Goal: Information Seeking & Learning: Learn about a topic

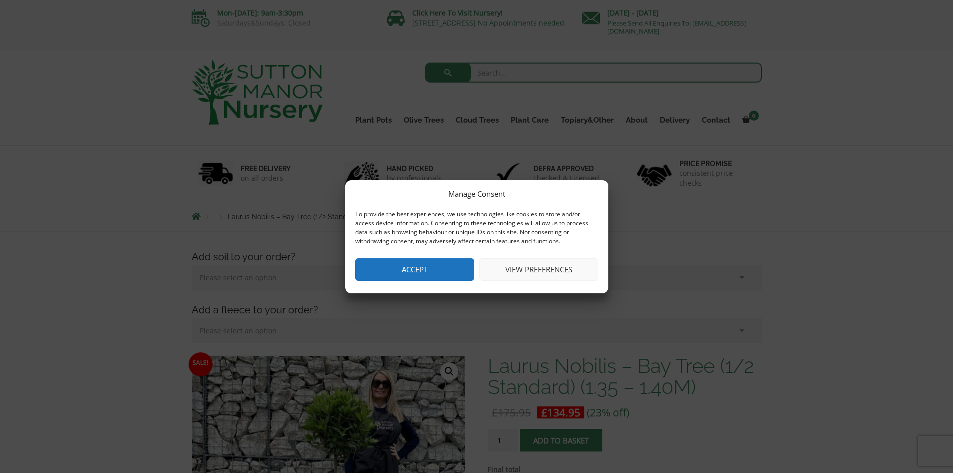
click at [432, 270] on button "Accept" at bounding box center [414, 269] width 119 height 23
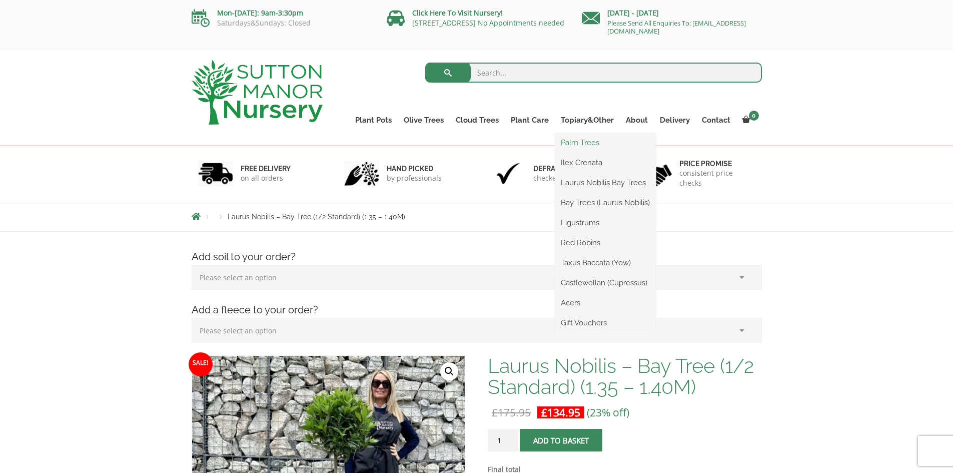
click at [583, 138] on link "Palm Trees" at bounding box center [605, 142] width 101 height 15
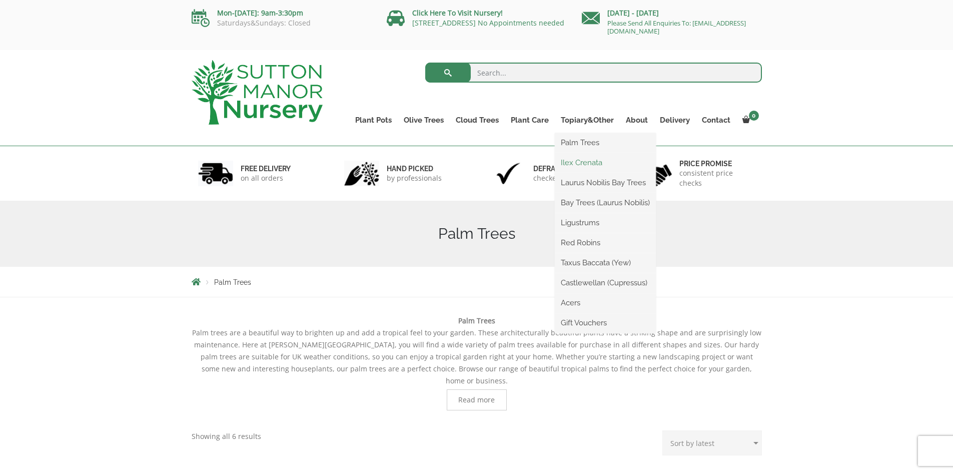
click at [583, 163] on link "Ilex Crenata" at bounding box center [605, 162] width 101 height 15
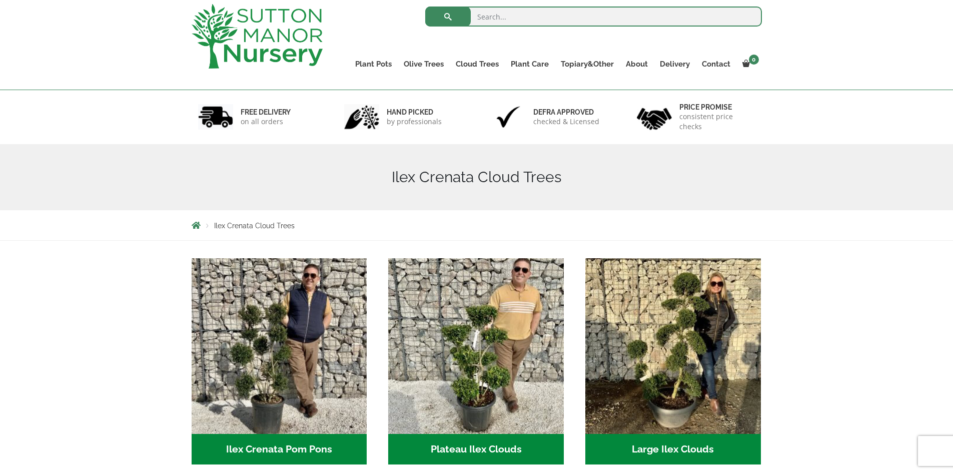
scroll to position [50, 0]
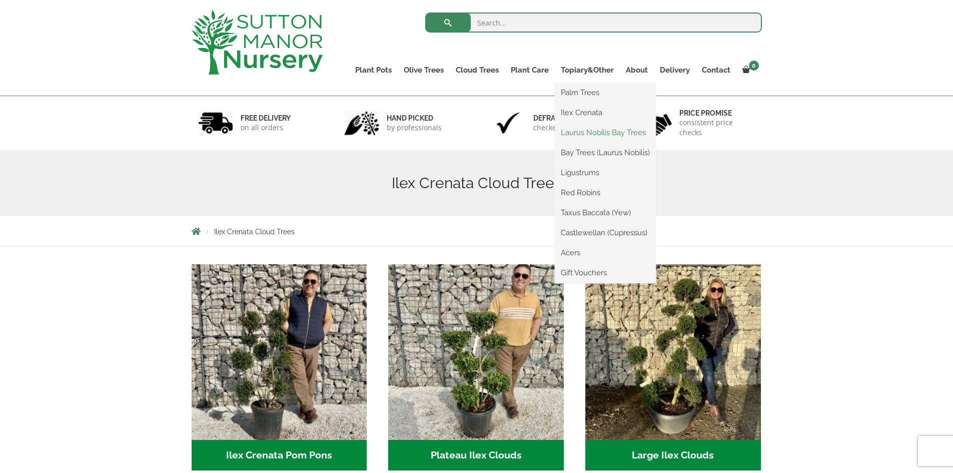
click at [586, 131] on link "Laurus Nobilis Bay Trees" at bounding box center [605, 132] width 101 height 15
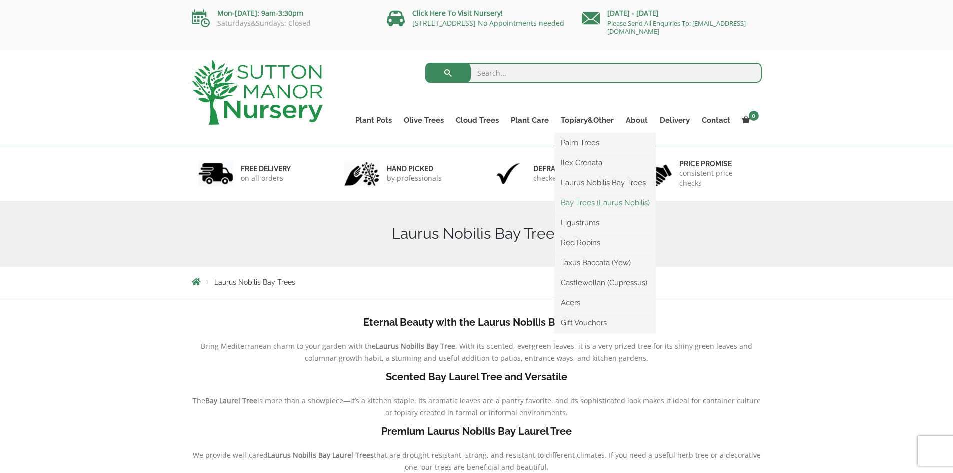
click at [594, 198] on link "Bay Trees (Laurus Nobilis)" at bounding box center [605, 202] width 101 height 15
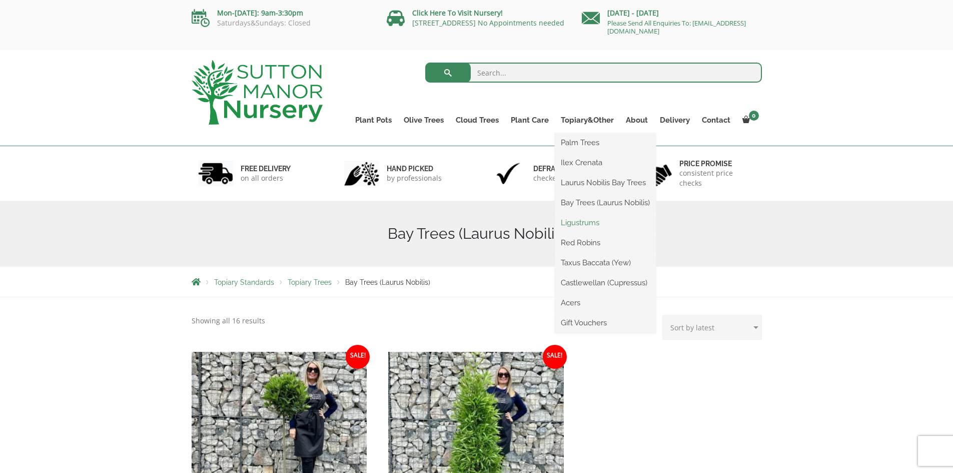
click at [583, 219] on link "Ligustrums" at bounding box center [605, 222] width 101 height 15
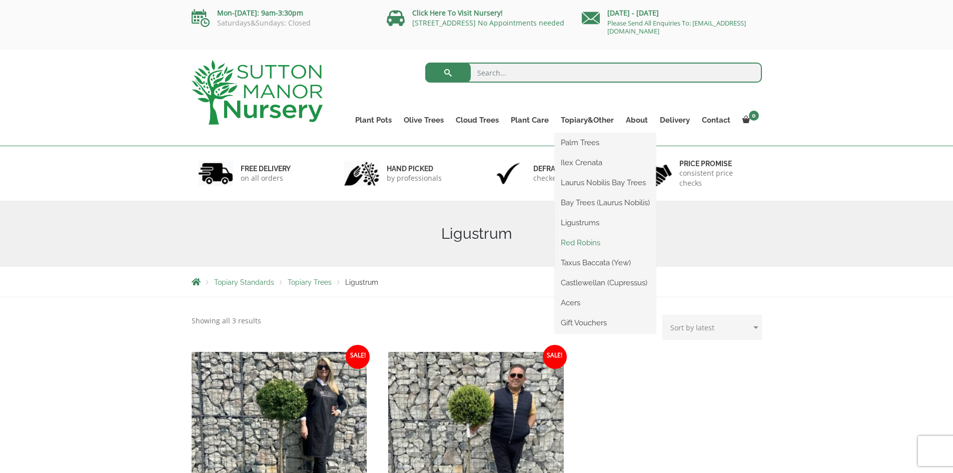
click at [587, 244] on link "Red Robins" at bounding box center [605, 242] width 101 height 15
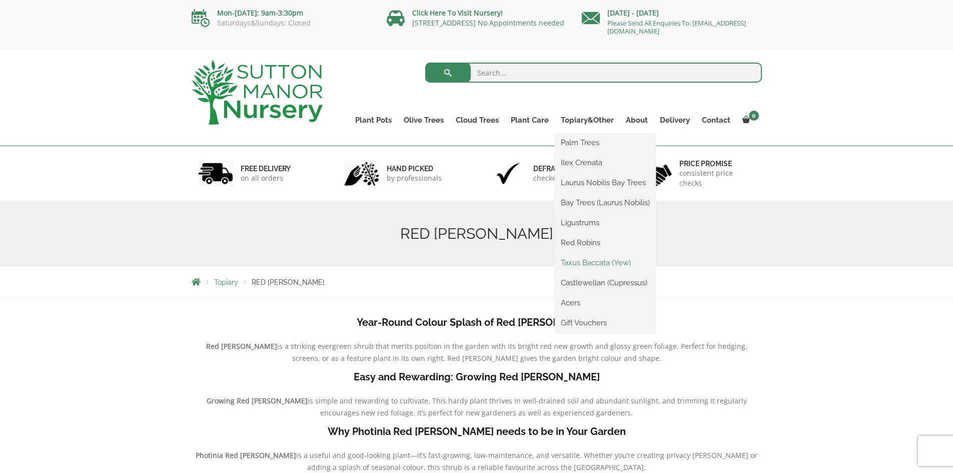
click at [589, 266] on link "Taxus Baccata (Yew)" at bounding box center [605, 262] width 101 height 15
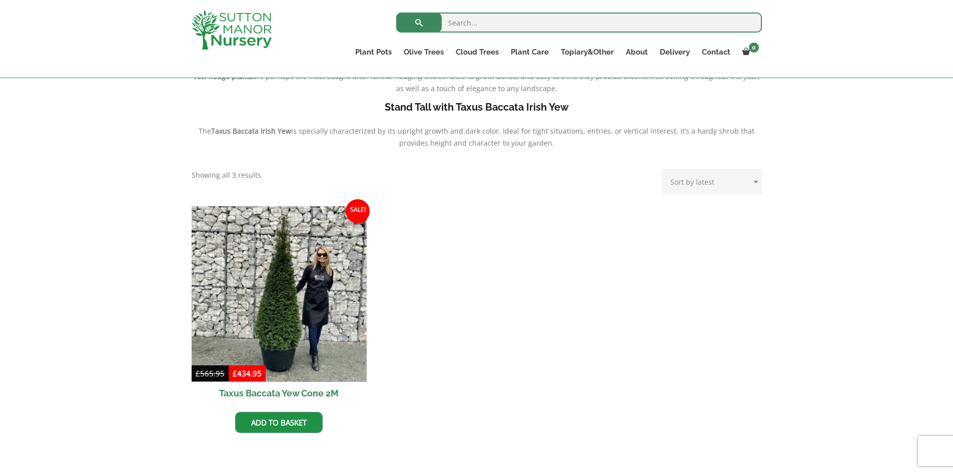
scroll to position [300, 0]
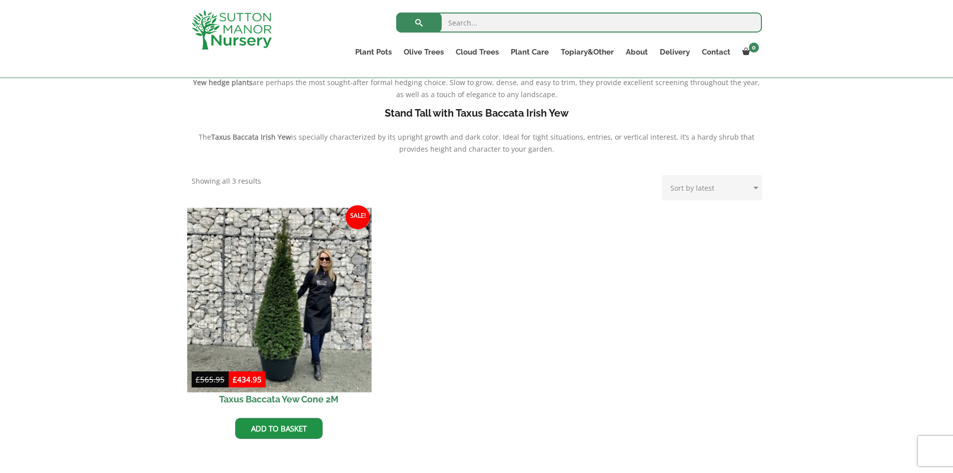
click at [354, 291] on img at bounding box center [279, 300] width 184 height 184
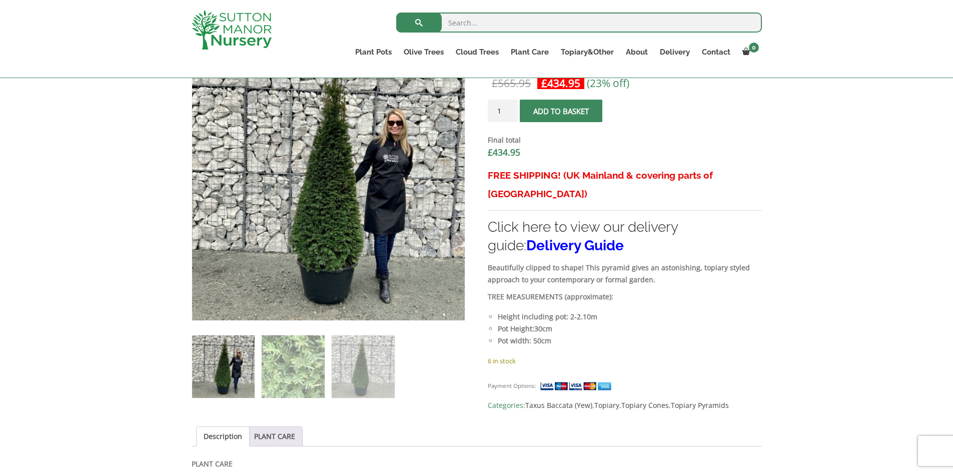
scroll to position [300, 0]
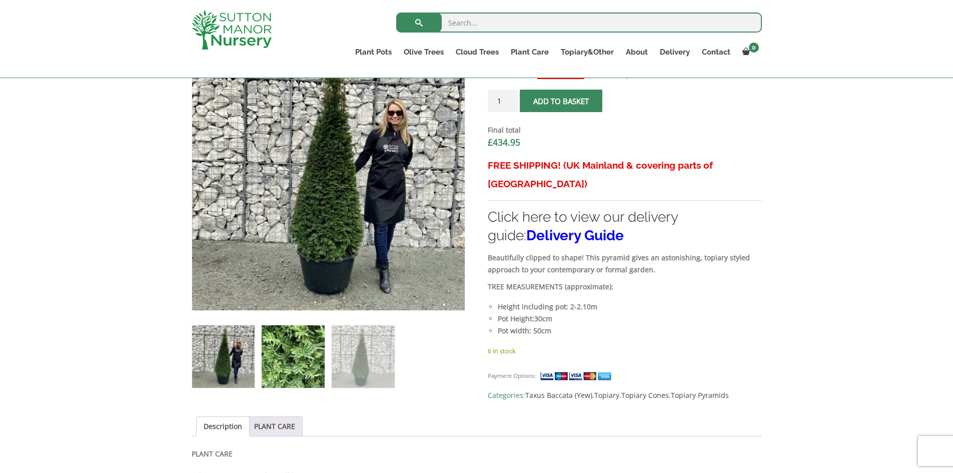
click at [316, 367] on img at bounding box center [293, 356] width 63 height 63
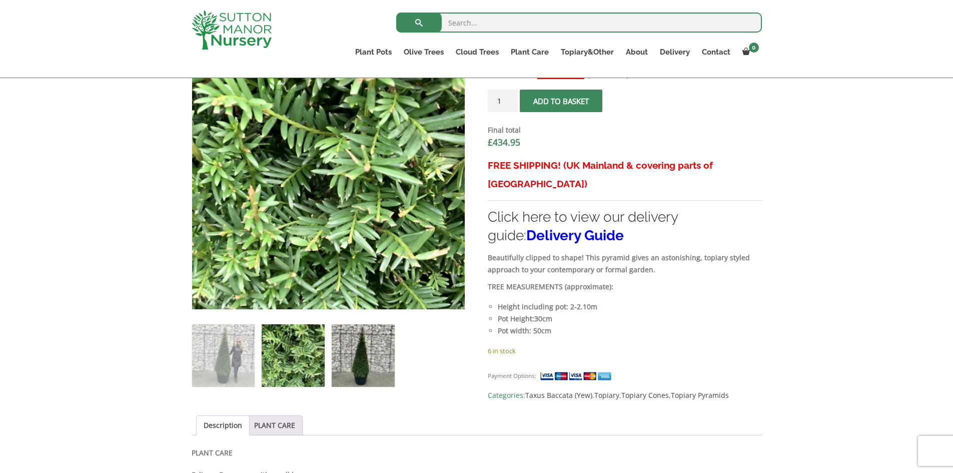
click at [362, 368] on img at bounding box center [363, 355] width 63 height 63
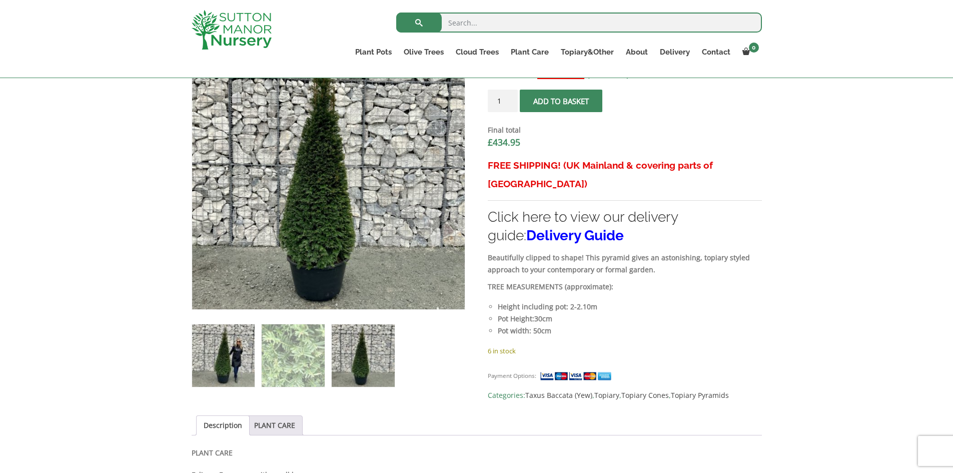
click at [206, 349] on img at bounding box center [223, 355] width 63 height 63
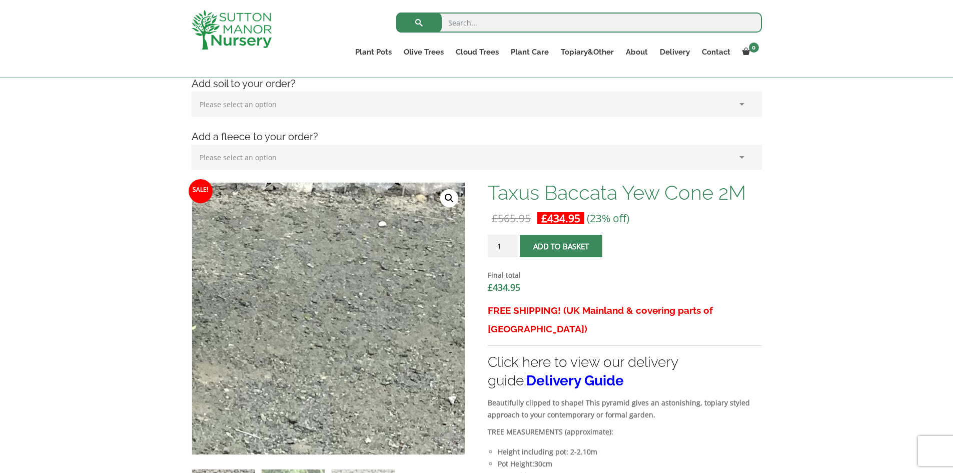
scroll to position [150, 0]
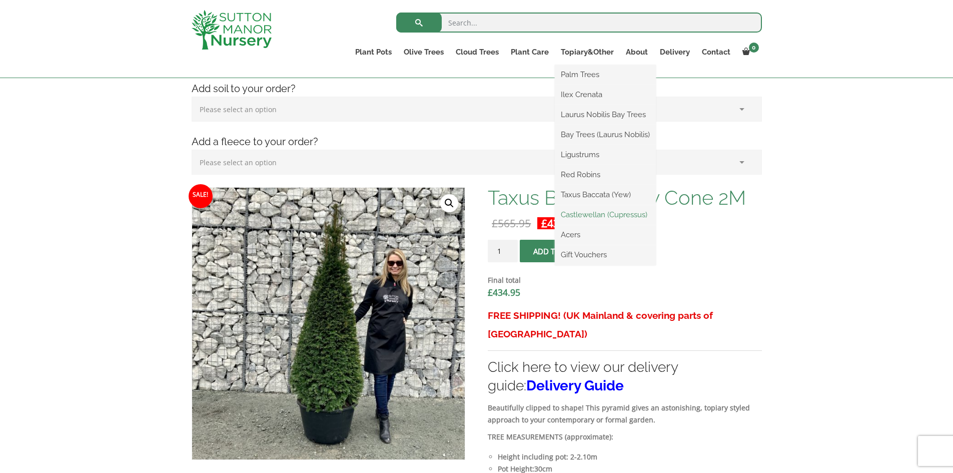
click at [598, 217] on link "Castlewellan (Cupressus)" at bounding box center [605, 214] width 101 height 15
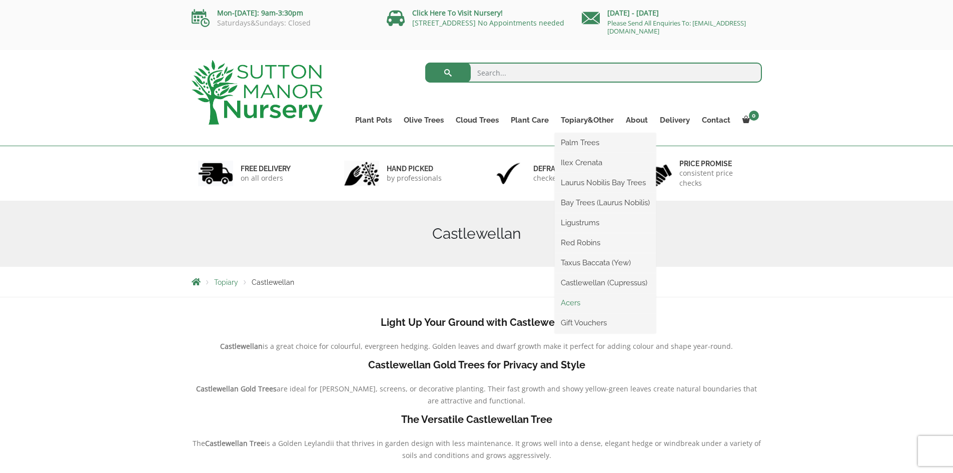
click at [571, 300] on link "Acers" at bounding box center [605, 302] width 101 height 15
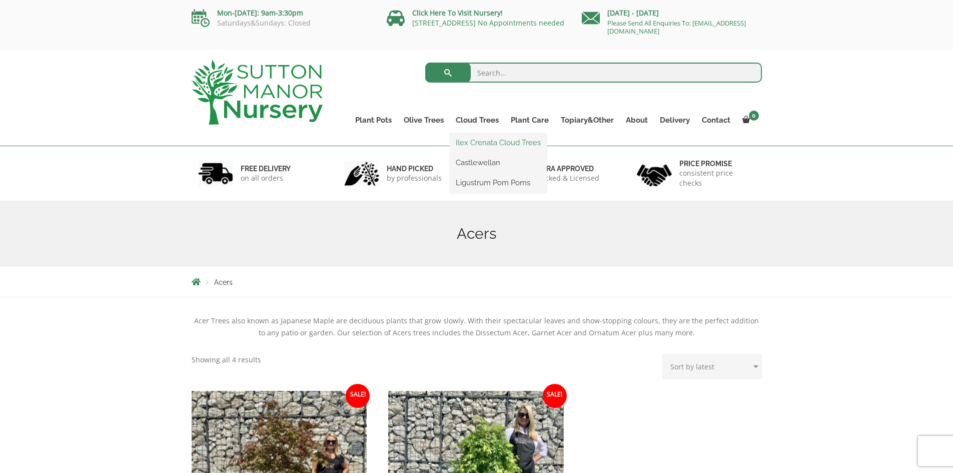
click at [478, 137] on link "Ilex Crenata Cloud Trees" at bounding box center [498, 142] width 97 height 15
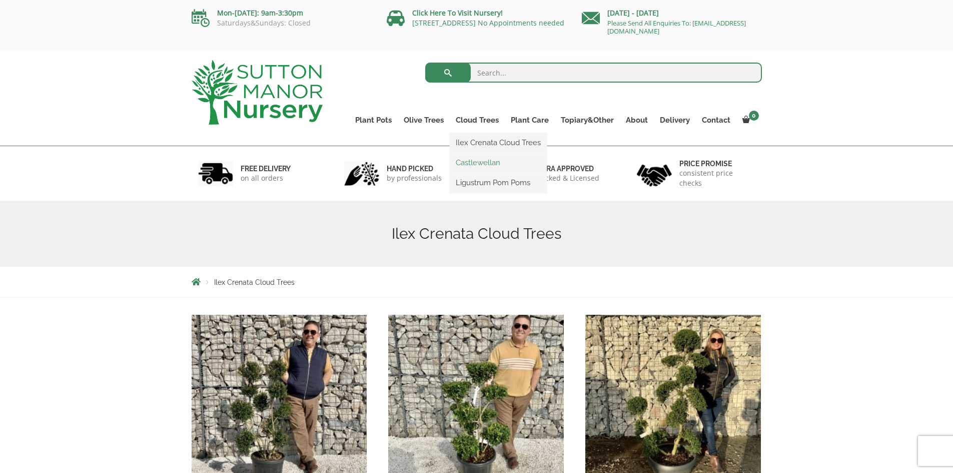
click at [477, 159] on link "Castlewellan" at bounding box center [498, 162] width 97 height 15
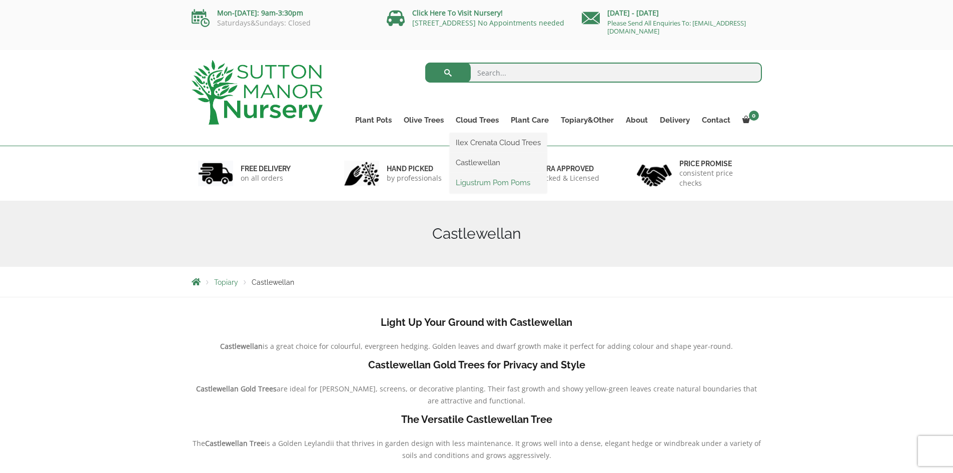
click at [483, 181] on link "Ligustrum Pom Poms" at bounding box center [498, 182] width 97 height 15
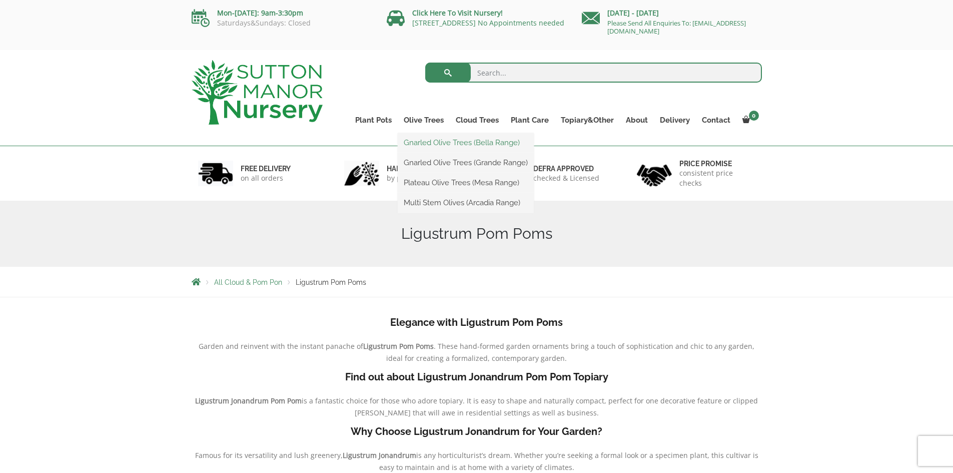
click at [429, 144] on link "Gnarled Olive Trees (Bella Range)" at bounding box center [466, 142] width 136 height 15
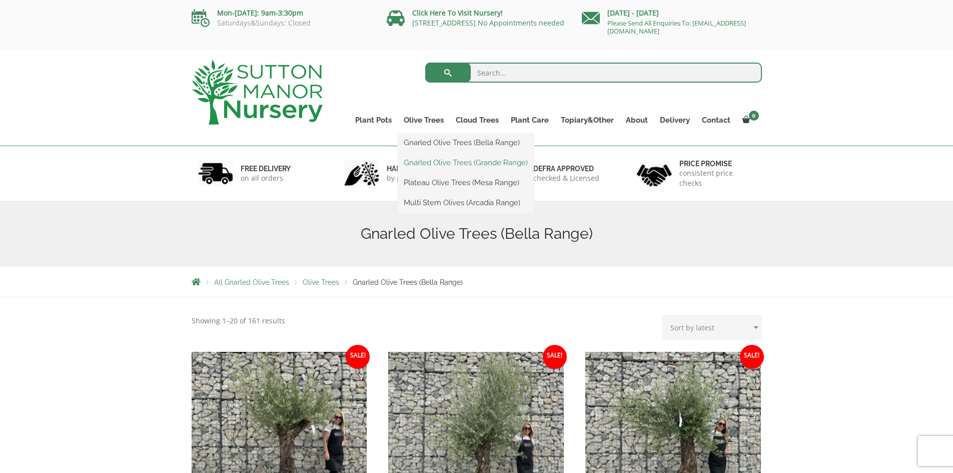
click at [427, 166] on link "Gnarled Olive Trees (Grande Range)" at bounding box center [466, 162] width 136 height 15
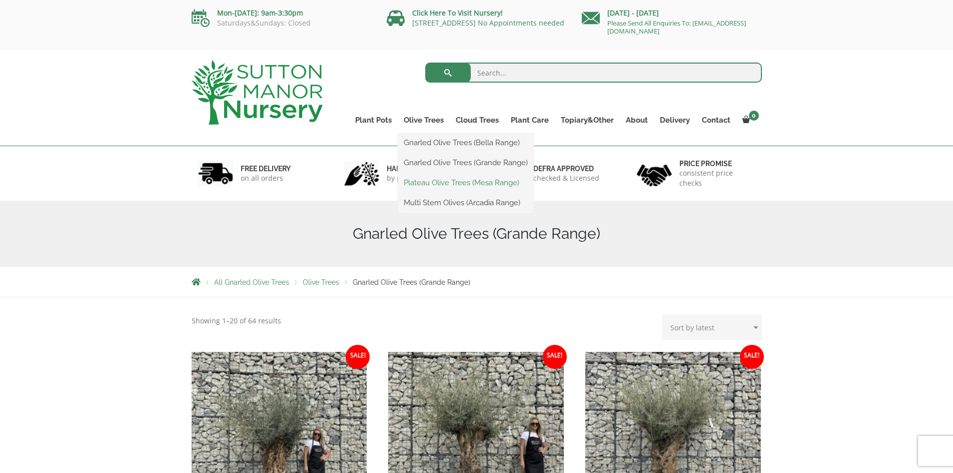
click at [446, 180] on link "Plateau Olive Trees (Mesa Range)" at bounding box center [466, 182] width 136 height 15
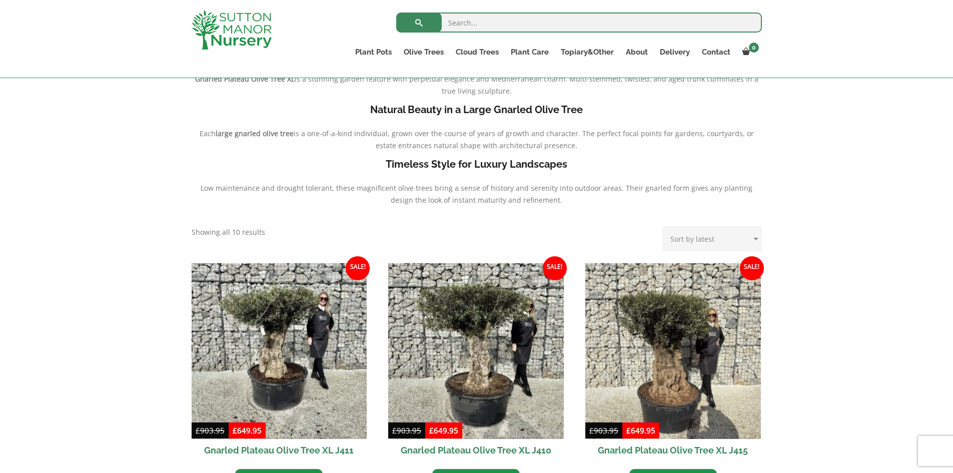
scroll to position [50, 0]
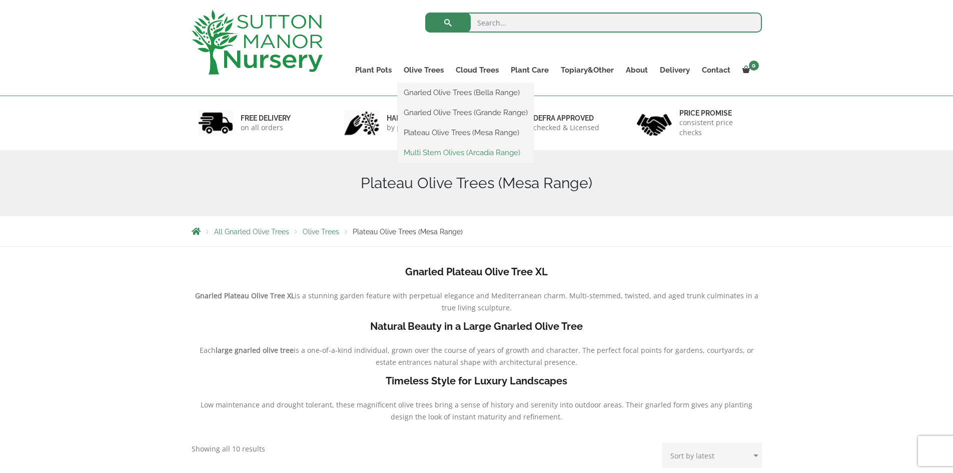
click at [435, 152] on link "Multi Stem Olives (Arcadia Range)" at bounding box center [466, 152] width 136 height 15
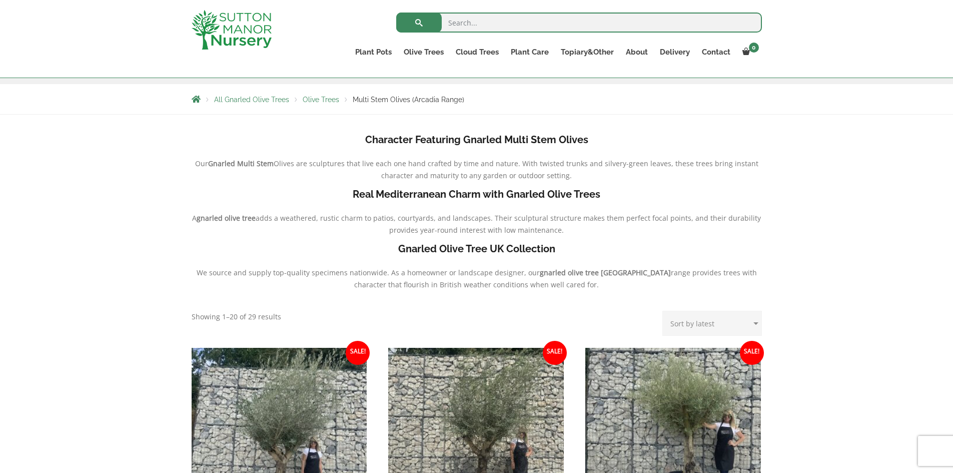
scroll to position [150, 0]
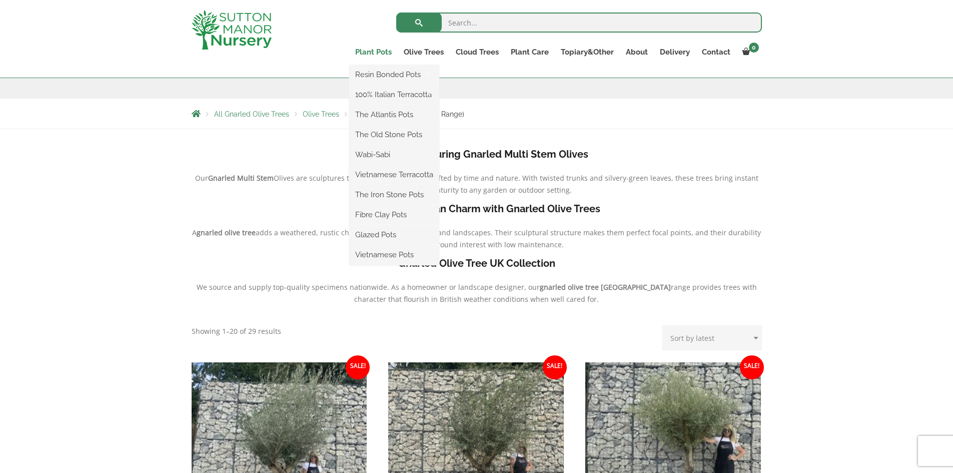
click at [380, 52] on link "Plant Pots" at bounding box center [373, 52] width 49 height 14
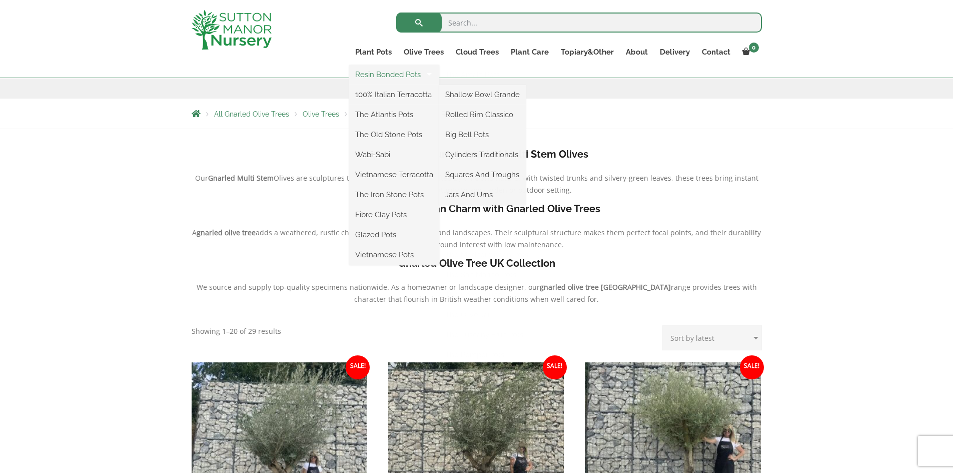
click at [381, 75] on link "Resin Bonded Pots" at bounding box center [394, 74] width 90 height 15
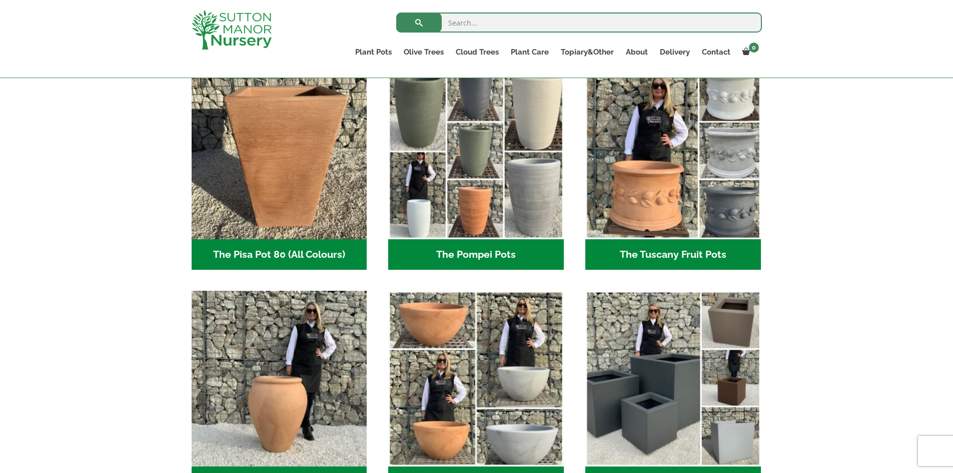
scroll to position [600, 0]
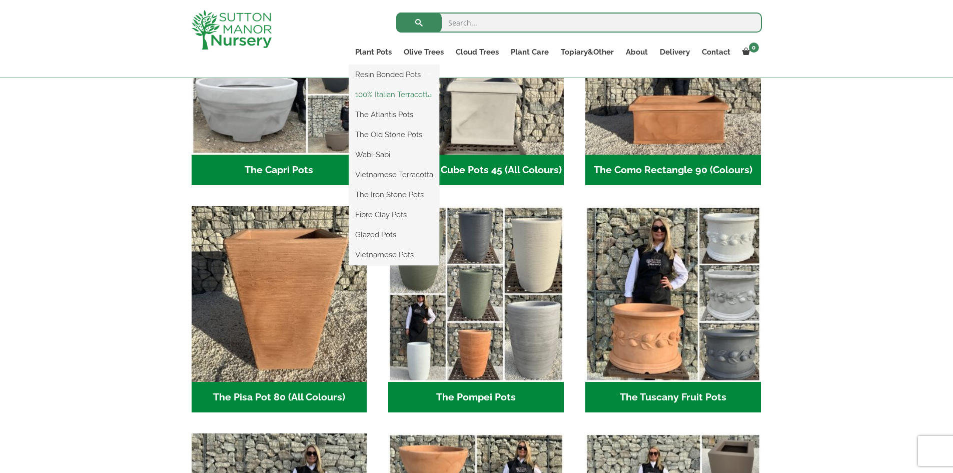
click at [378, 90] on link "100% Italian Terracotta" at bounding box center [394, 94] width 90 height 15
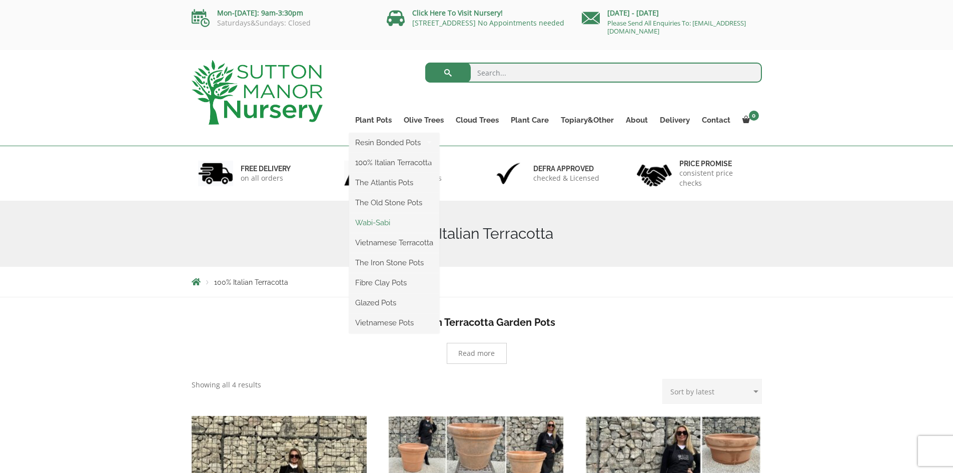
click at [374, 217] on link "Wabi-Sabi" at bounding box center [394, 222] width 90 height 15
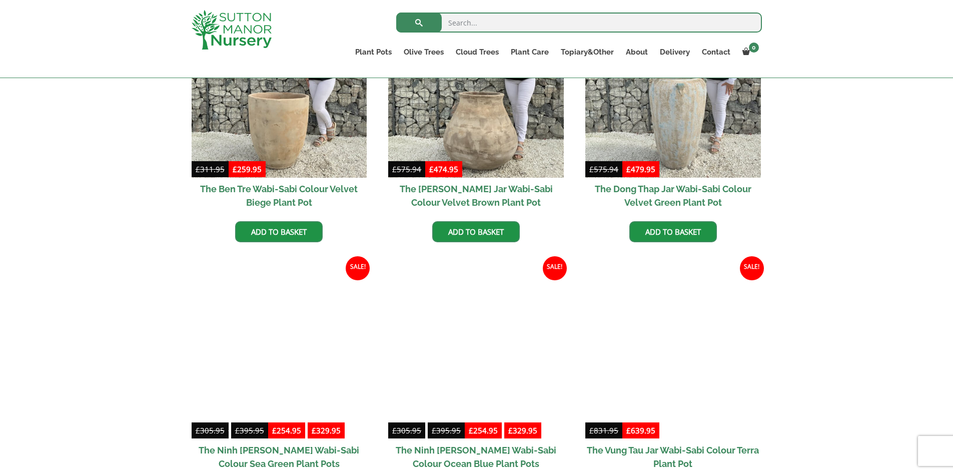
scroll to position [600, 0]
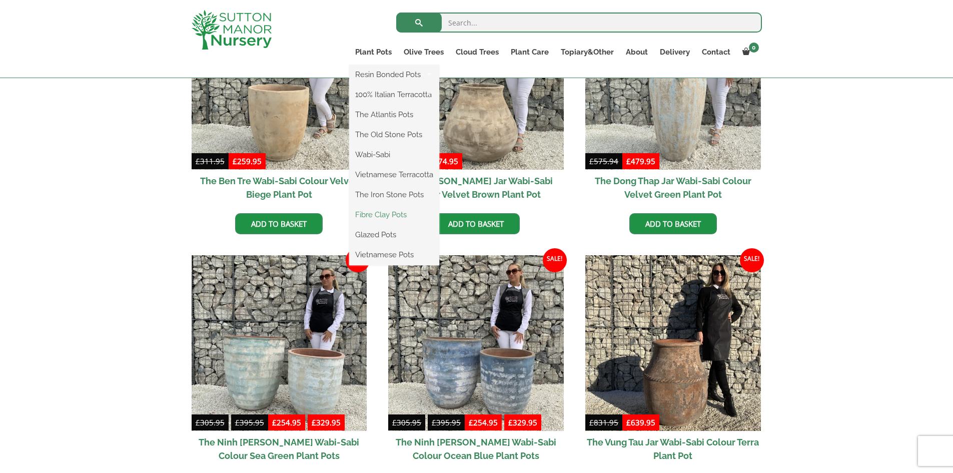
click at [380, 216] on link "Fibre Clay Pots" at bounding box center [394, 214] width 90 height 15
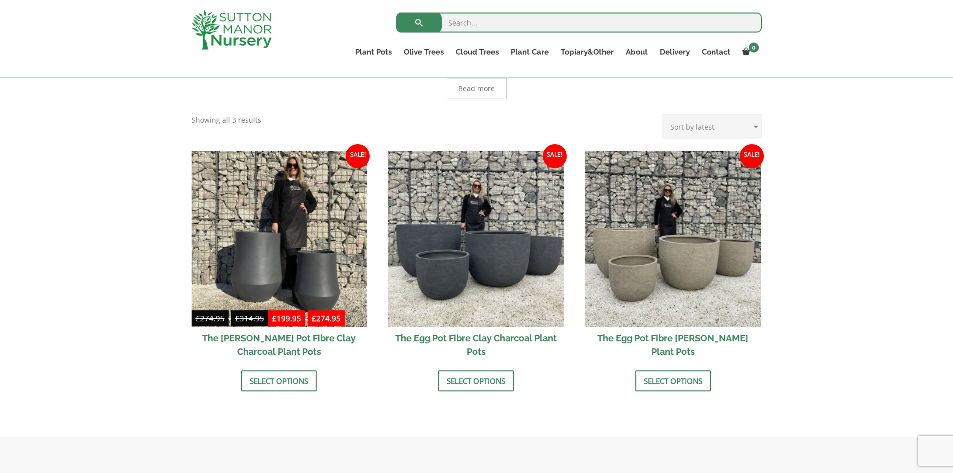
scroll to position [100, 0]
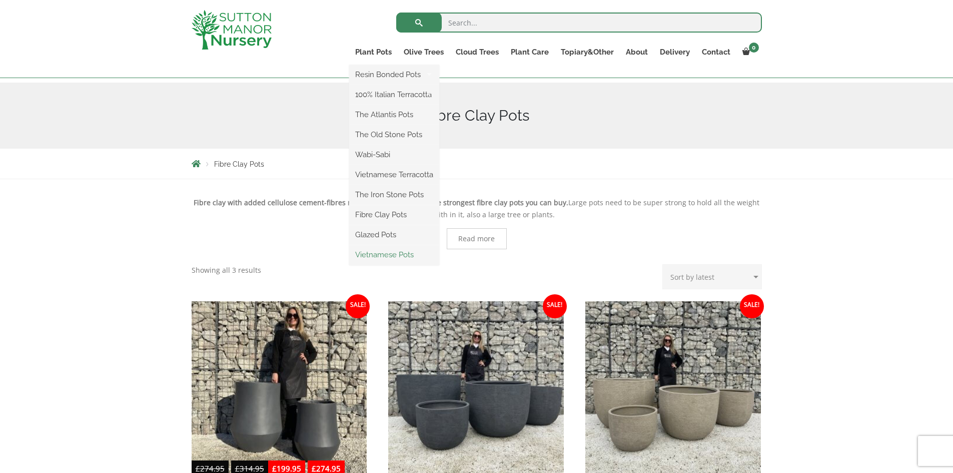
click at [386, 250] on link "Vietnamese Pots" at bounding box center [394, 254] width 90 height 15
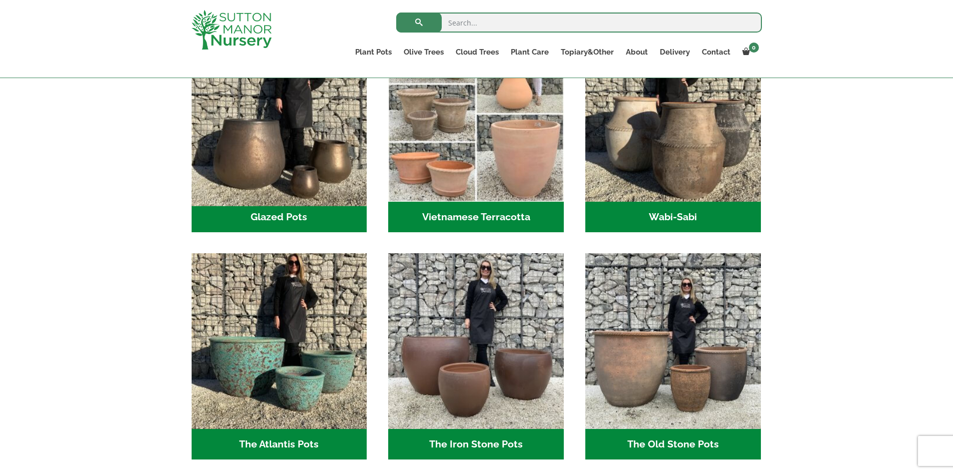
scroll to position [350, 0]
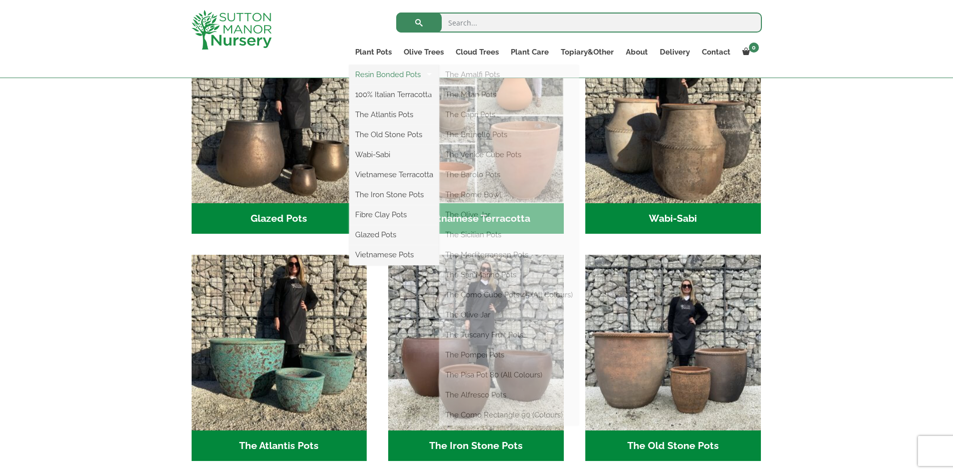
click at [375, 81] on link "Resin Bonded Pots" at bounding box center [394, 74] width 90 height 15
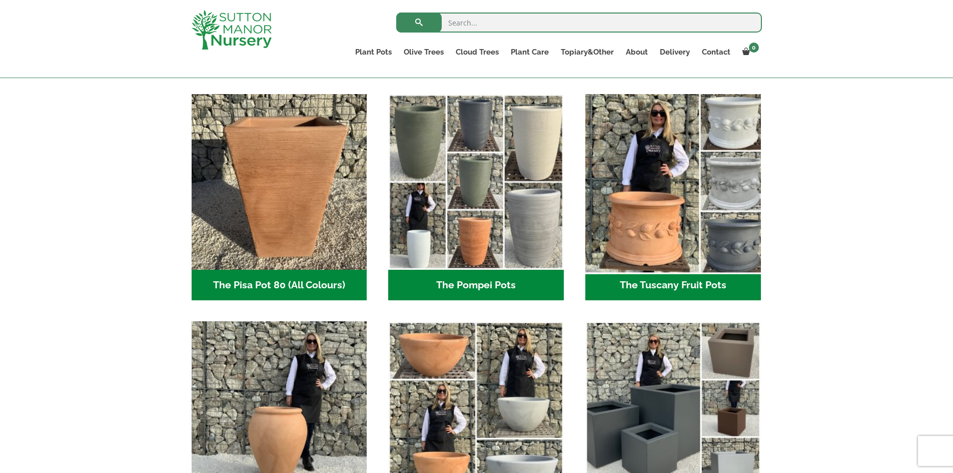
scroll to position [750, 0]
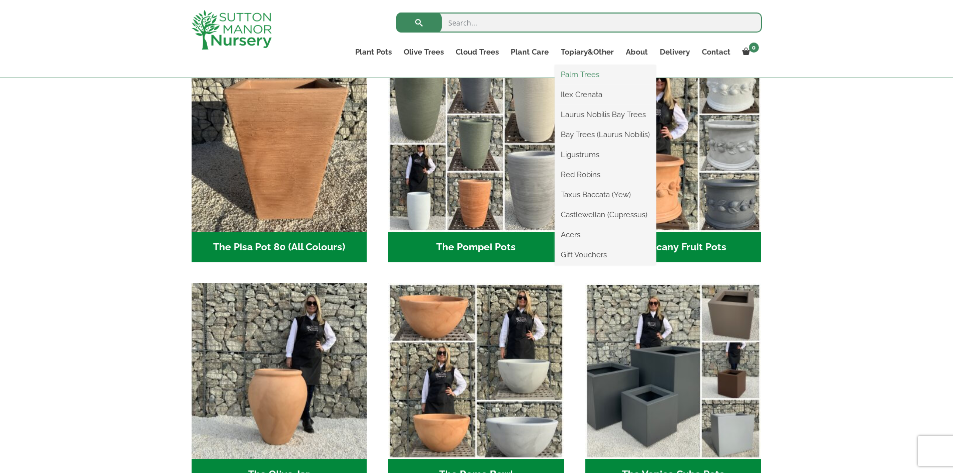
click at [589, 70] on link "Palm Trees" at bounding box center [605, 74] width 101 height 15
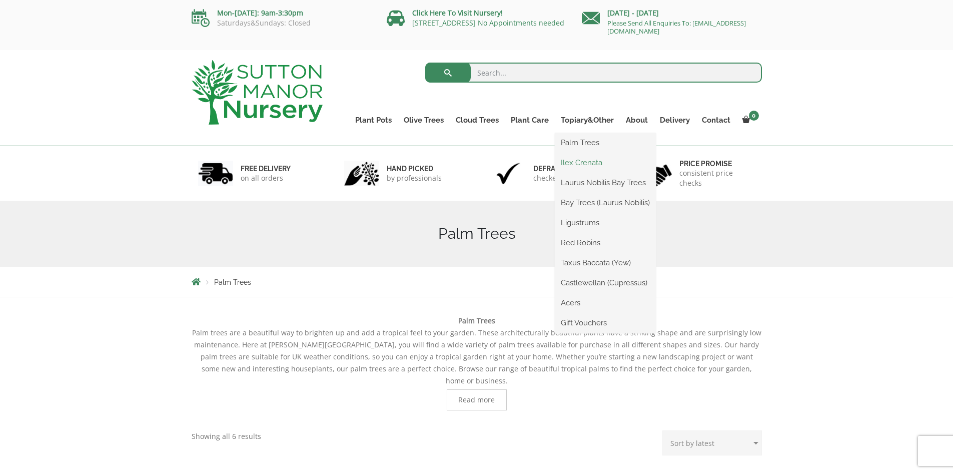
click at [574, 165] on link "Ilex Crenata" at bounding box center [605, 162] width 101 height 15
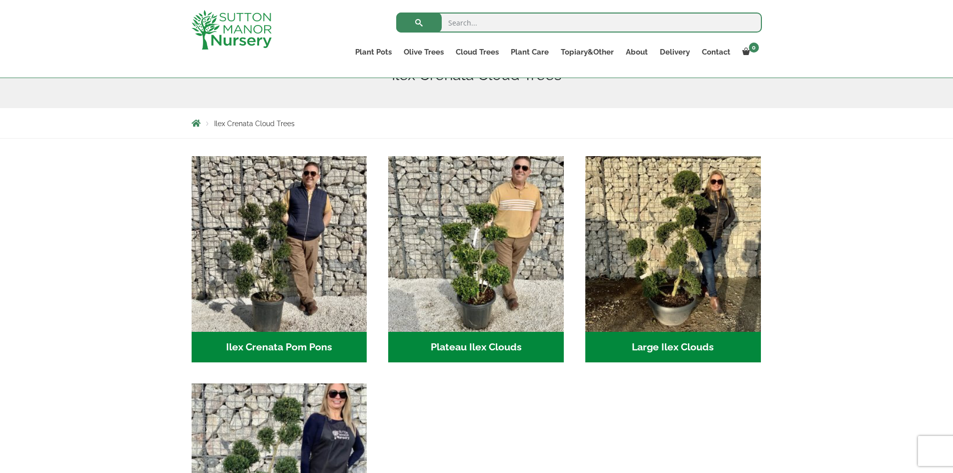
scroll to position [150, 0]
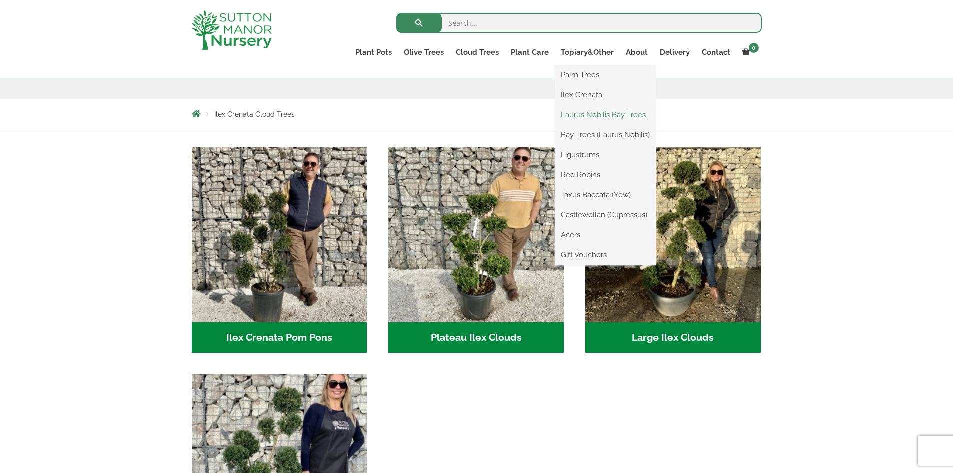
click at [585, 121] on link "Laurus Nobilis Bay Trees" at bounding box center [605, 114] width 101 height 15
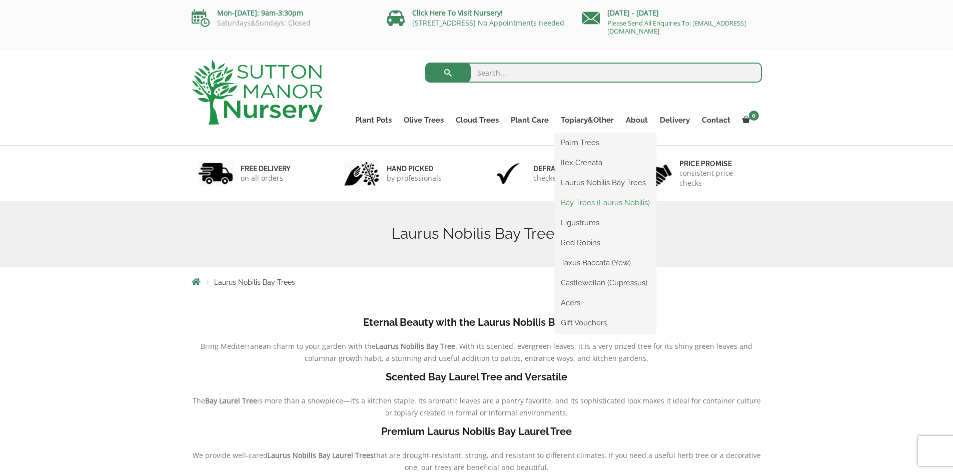
click at [587, 197] on link "Bay Trees (Laurus Nobilis)" at bounding box center [605, 202] width 101 height 15
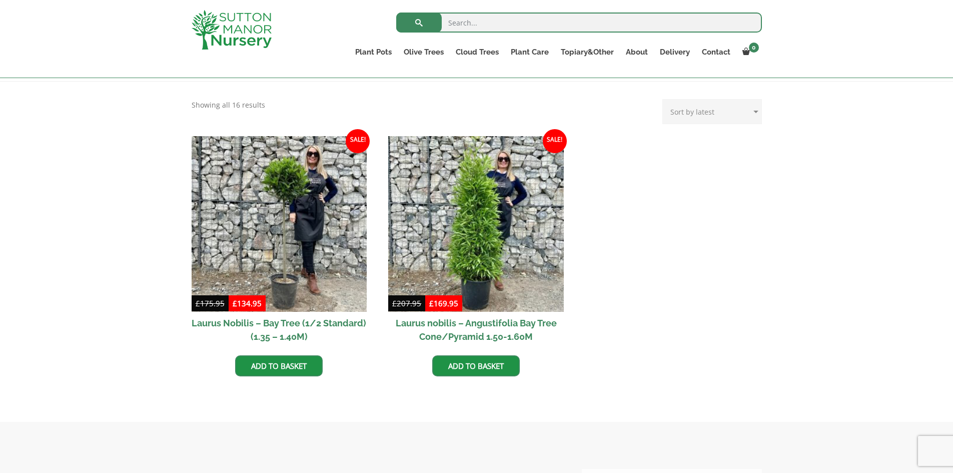
scroll to position [200, 0]
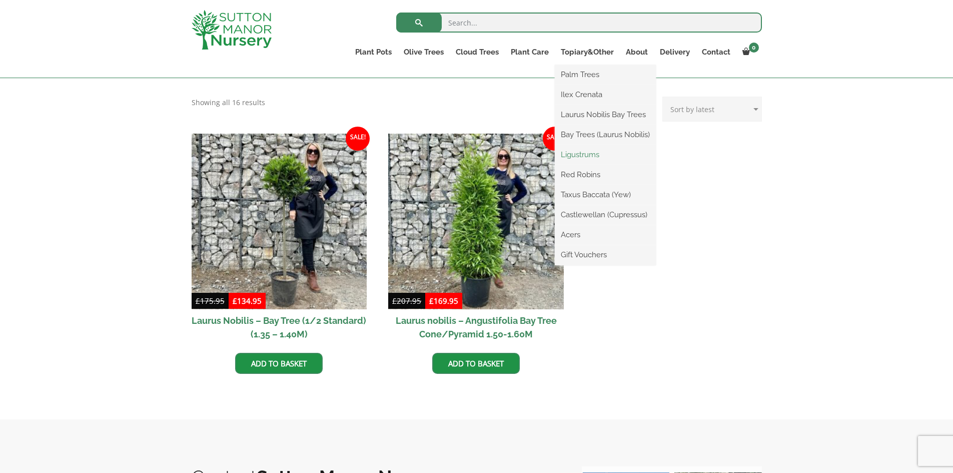
click at [593, 155] on link "Ligustrums" at bounding box center [605, 154] width 101 height 15
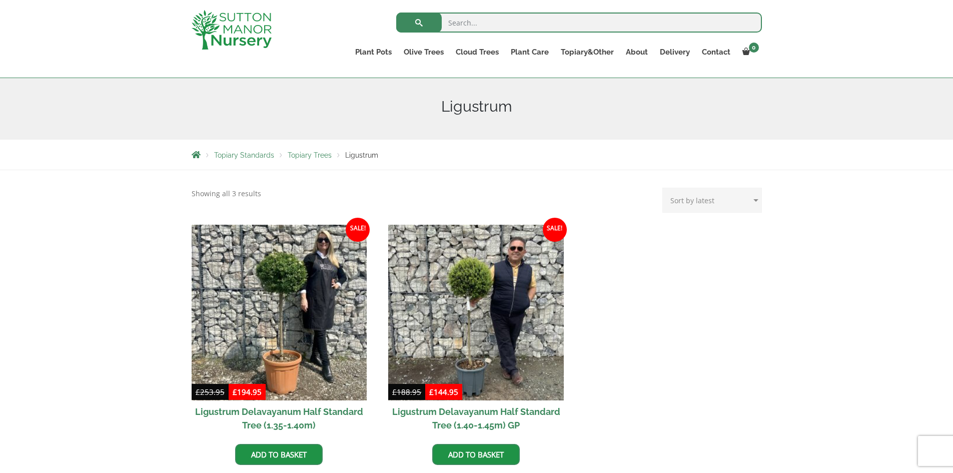
scroll to position [50, 0]
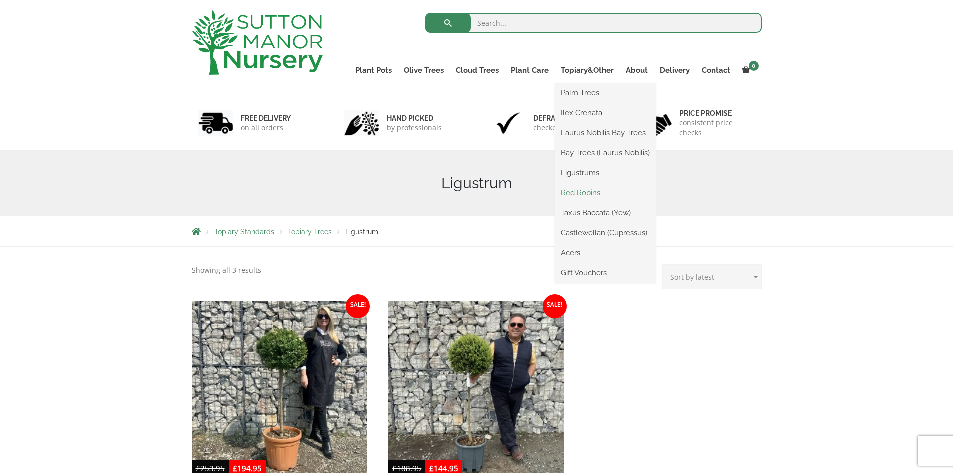
click at [592, 189] on link "Red Robins" at bounding box center [605, 192] width 101 height 15
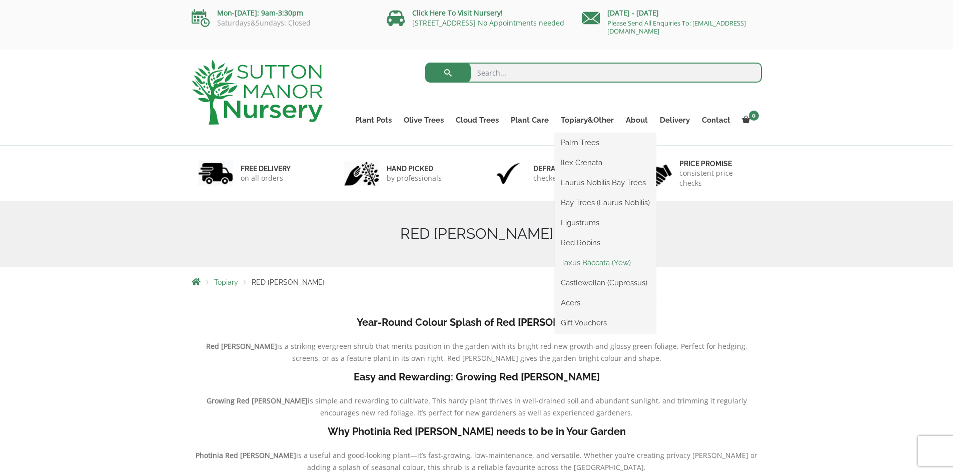
click at [599, 260] on link "Taxus Baccata (Yew)" at bounding box center [605, 262] width 101 height 15
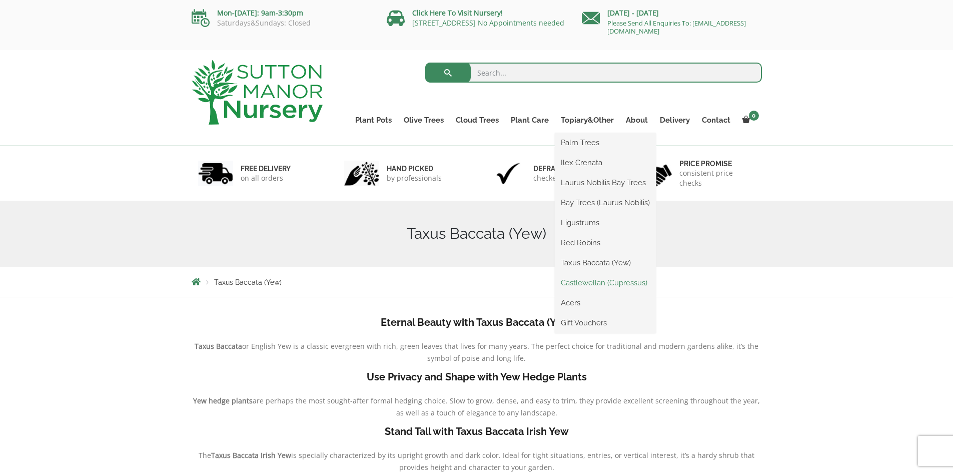
click at [594, 280] on link "Castlewellan (Cupressus)" at bounding box center [605, 282] width 101 height 15
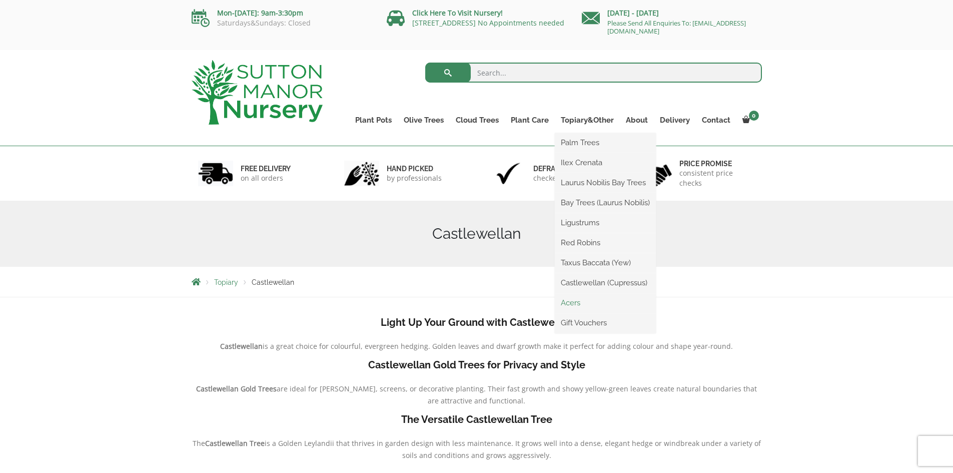
click at [577, 298] on link "Acers" at bounding box center [605, 302] width 101 height 15
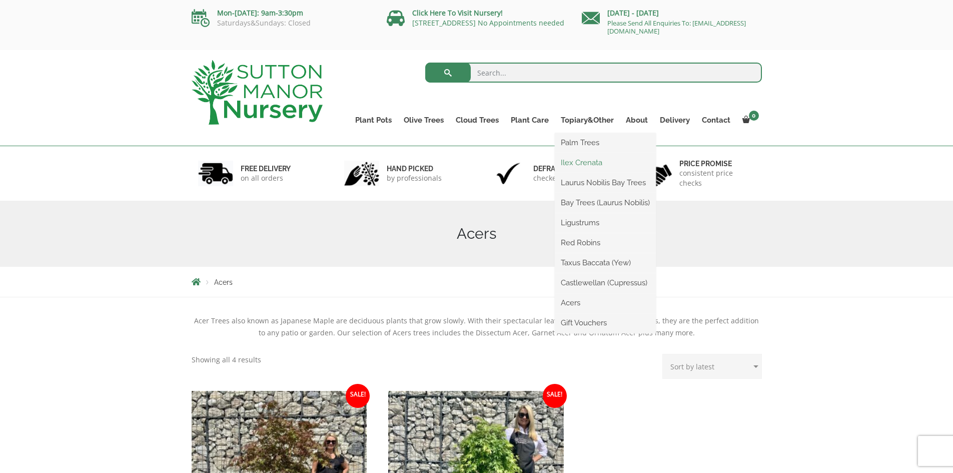
click at [585, 164] on link "Ilex Crenata" at bounding box center [605, 162] width 101 height 15
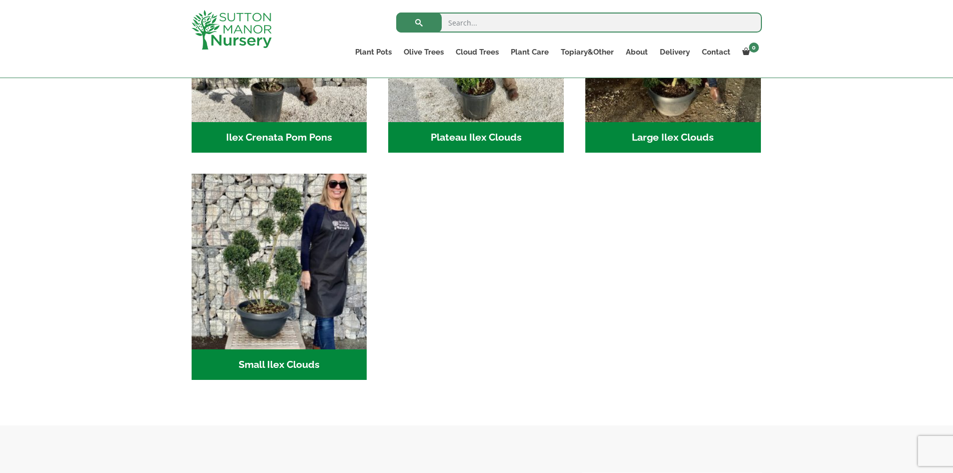
scroll to position [100, 0]
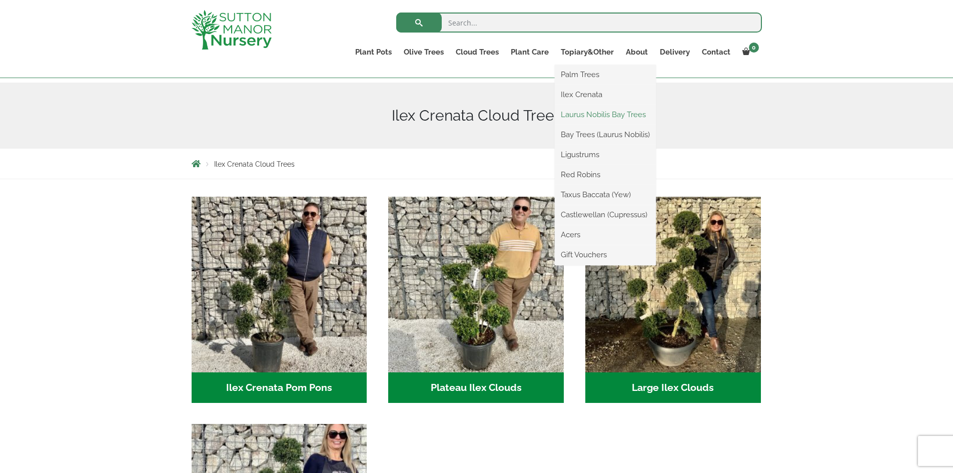
click at [586, 113] on link "Laurus Nobilis Bay Trees" at bounding box center [605, 114] width 101 height 15
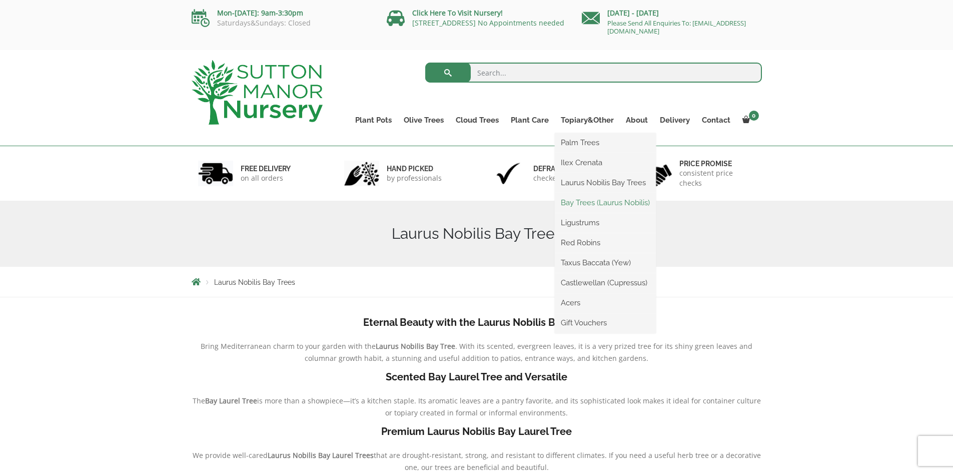
click at [602, 206] on link "Bay Trees (Laurus Nobilis)" at bounding box center [605, 202] width 101 height 15
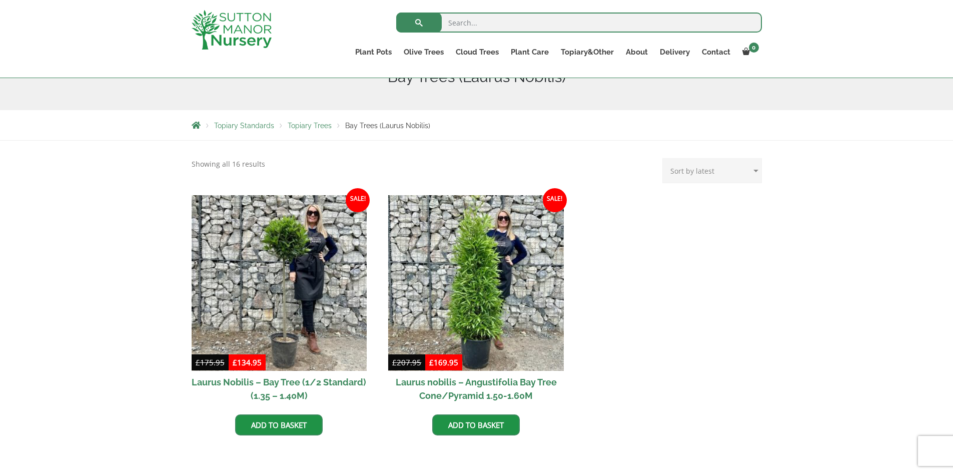
scroll to position [100, 0]
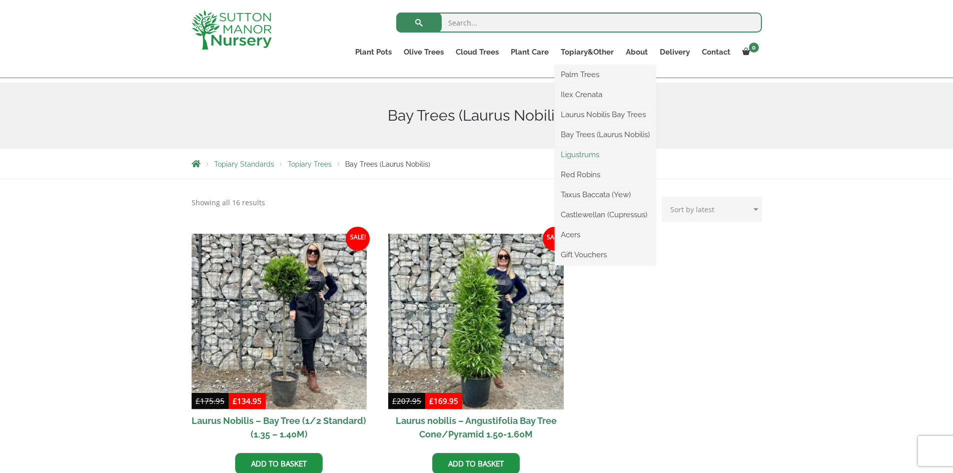
click at [593, 159] on link "Ligustrums" at bounding box center [605, 154] width 101 height 15
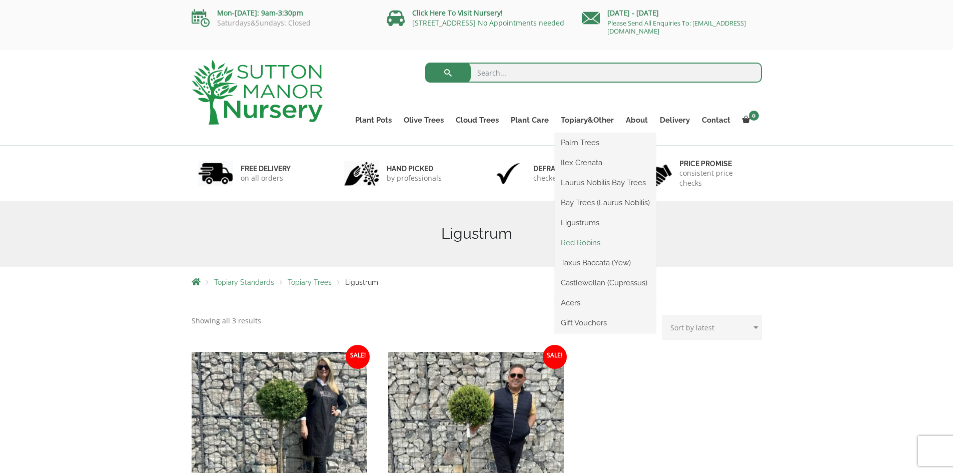
click at [584, 242] on link "Red Robins" at bounding box center [605, 242] width 101 height 15
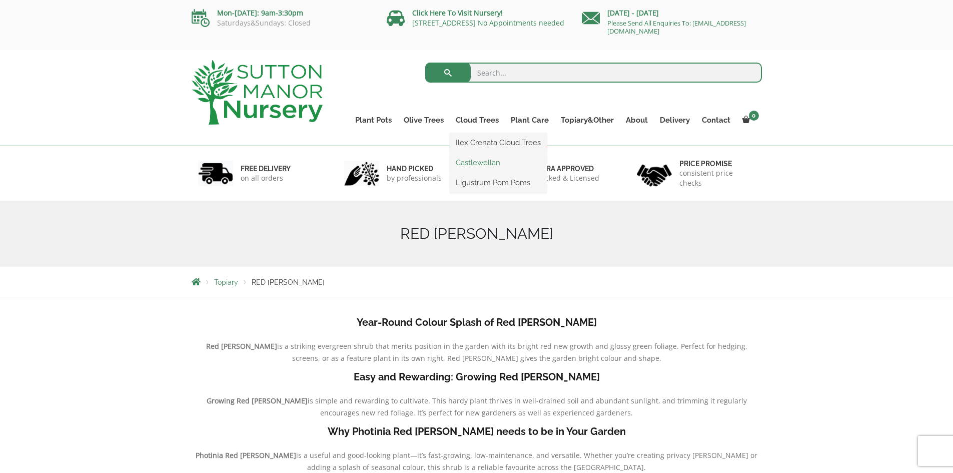
click at [482, 166] on link "Castlewellan" at bounding box center [498, 162] width 97 height 15
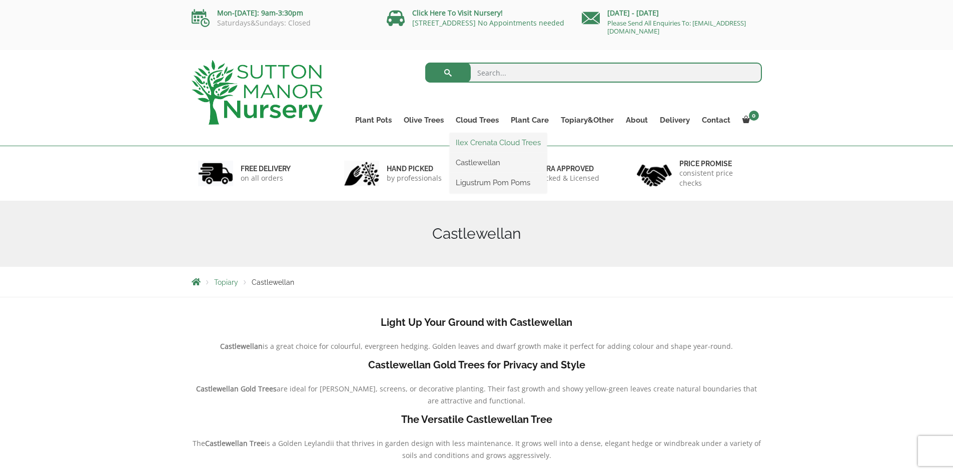
click at [485, 146] on link "Ilex Crenata Cloud Trees" at bounding box center [498, 142] width 97 height 15
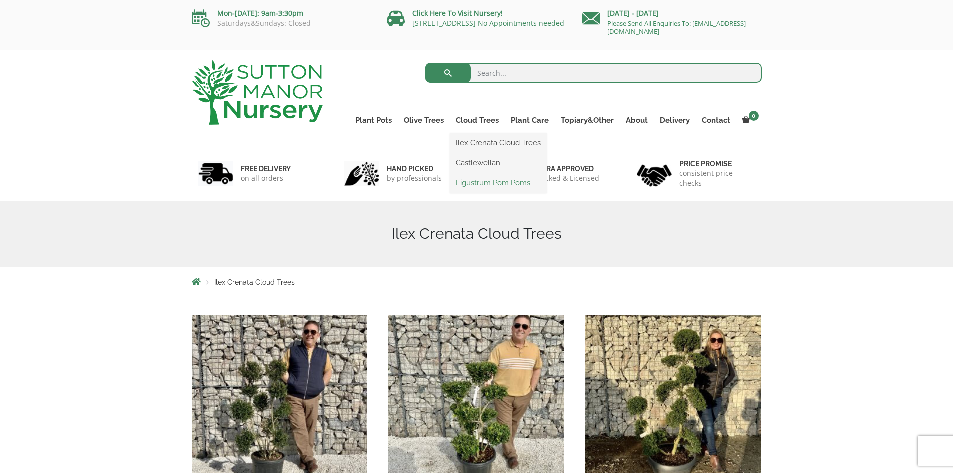
click at [482, 187] on link "Ligustrum Pom Poms" at bounding box center [498, 182] width 97 height 15
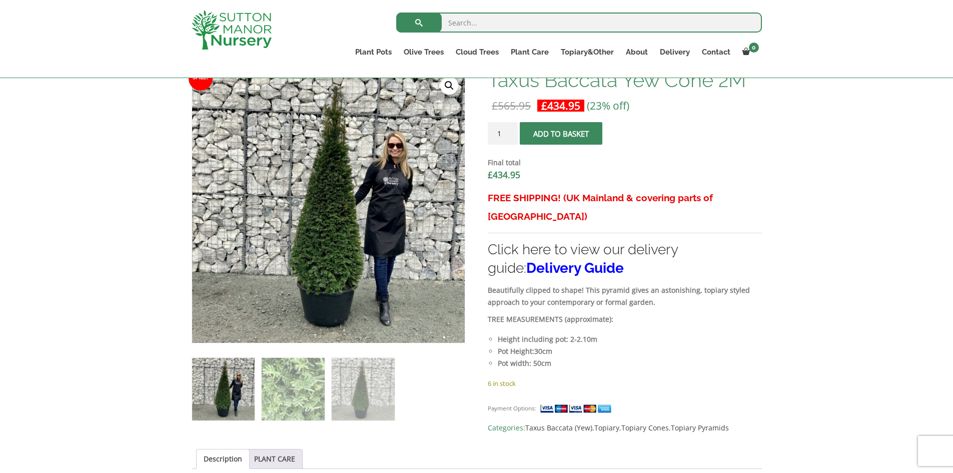
scroll to position [250, 0]
